Goal: Information Seeking & Learning: Learn about a topic

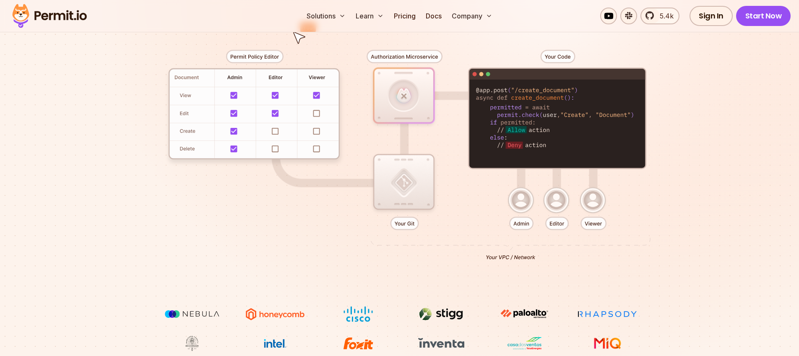
click at [388, 213] on div at bounding box center [399, 151] width 587 height 309
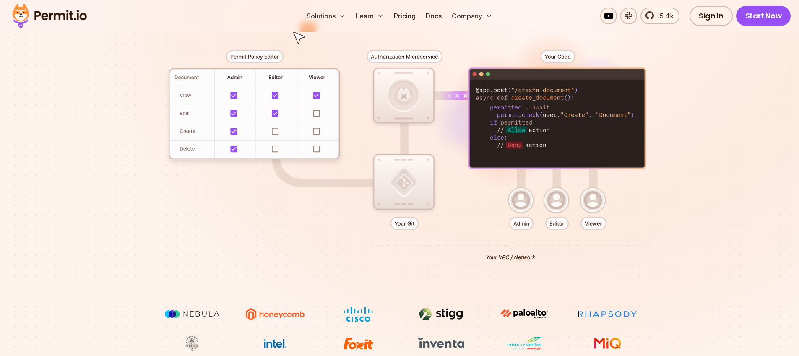
click at [407, 231] on div at bounding box center [399, 151] width 587 height 309
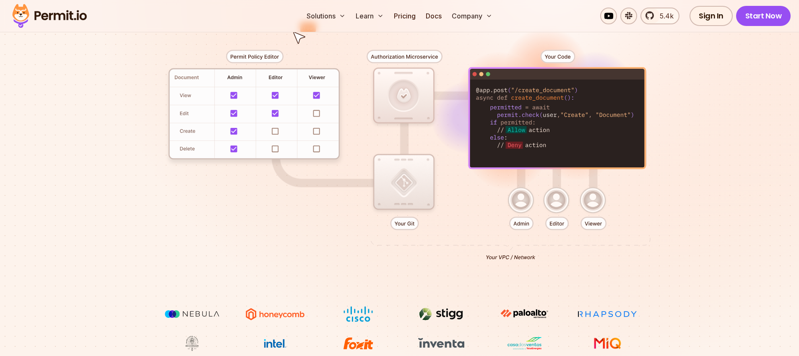
click at [405, 228] on div at bounding box center [399, 151] width 587 height 309
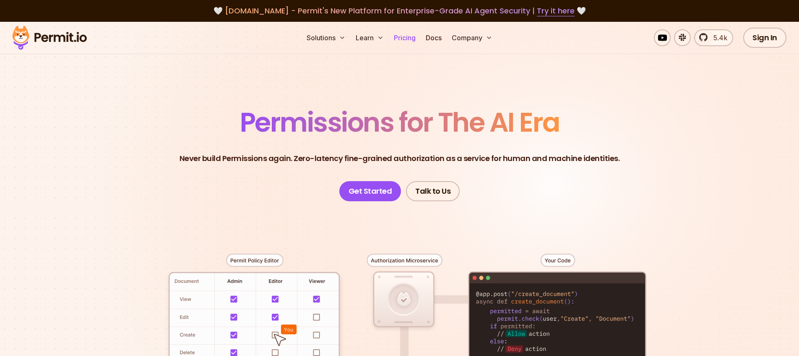
click at [415, 35] on link "Pricing" at bounding box center [404, 37] width 29 height 17
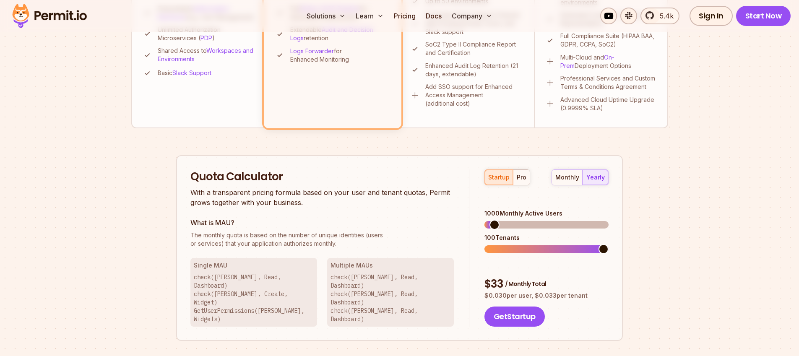
scroll to position [439, 0]
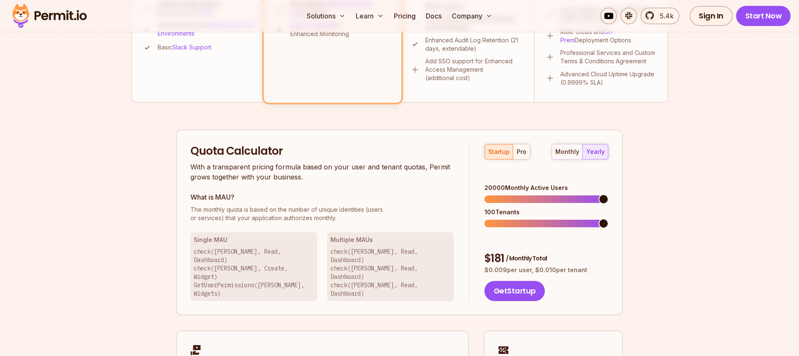
click at [608, 194] on span at bounding box center [603, 199] width 10 height 10
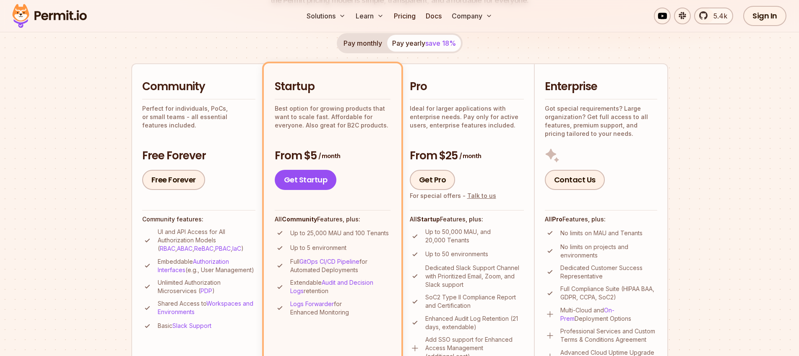
scroll to position [0, 0]
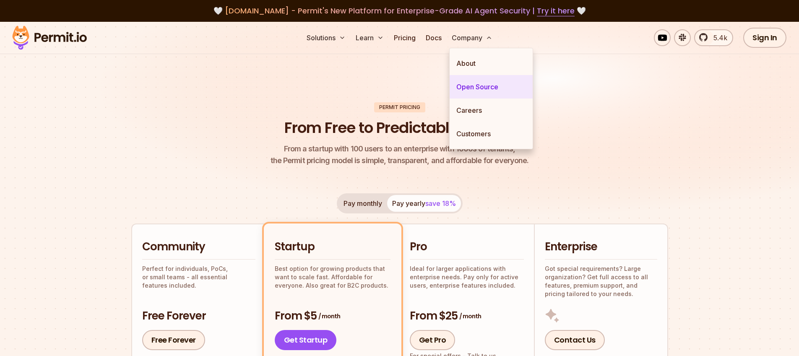
click at [478, 94] on link "Open Source" at bounding box center [491, 86] width 83 height 23
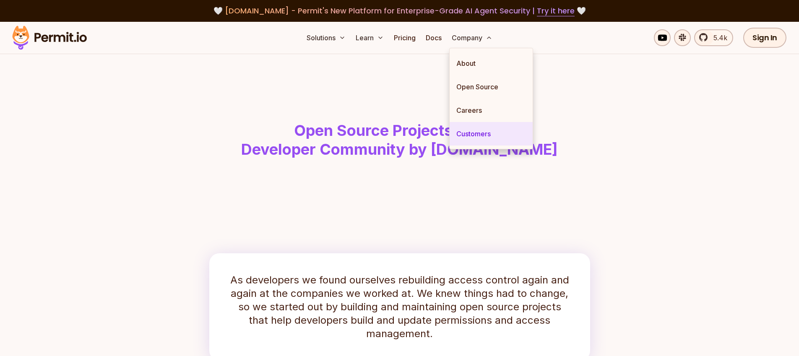
click at [483, 133] on link "Customers" at bounding box center [491, 133] width 83 height 23
